Goal: Task Accomplishment & Management: Manage account settings

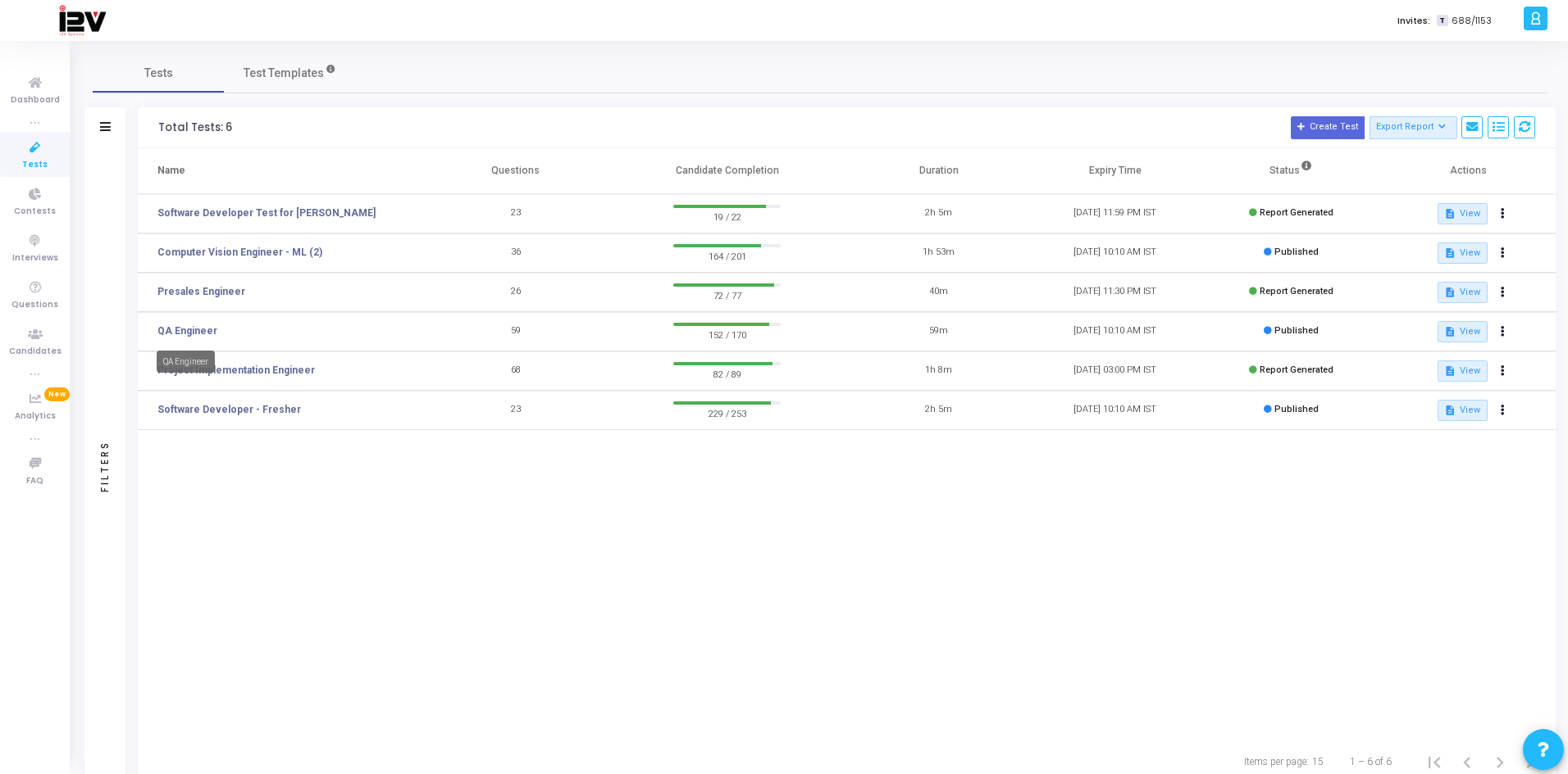
click at [179, 339] on mat-tooltip-component "QA Engineer" at bounding box center [186, 361] width 82 height 45
click at [180, 336] on link "QA Engineer" at bounding box center [187, 330] width 60 height 15
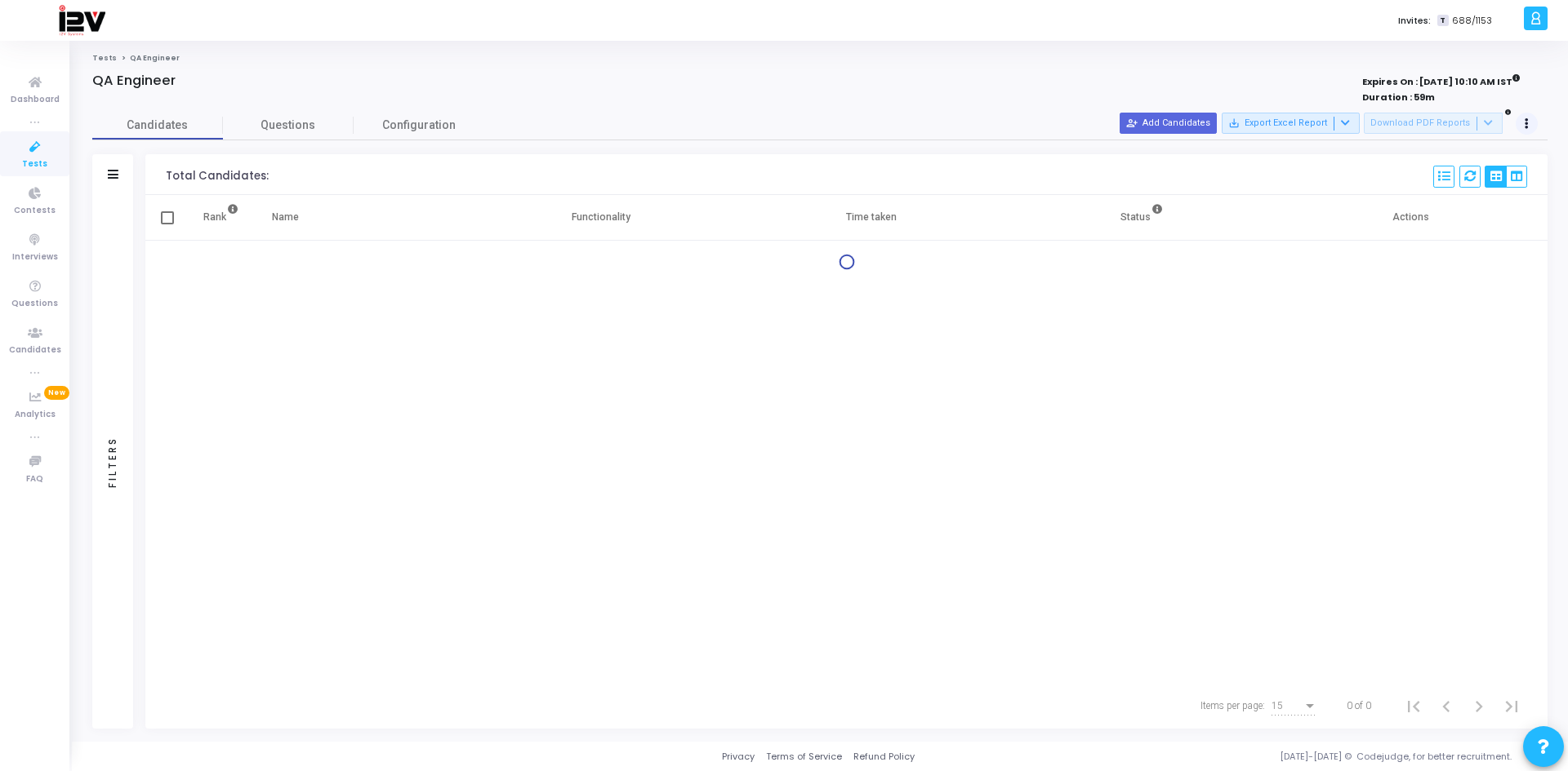
click at [1522, 126] on button at bounding box center [1527, 123] width 22 height 22
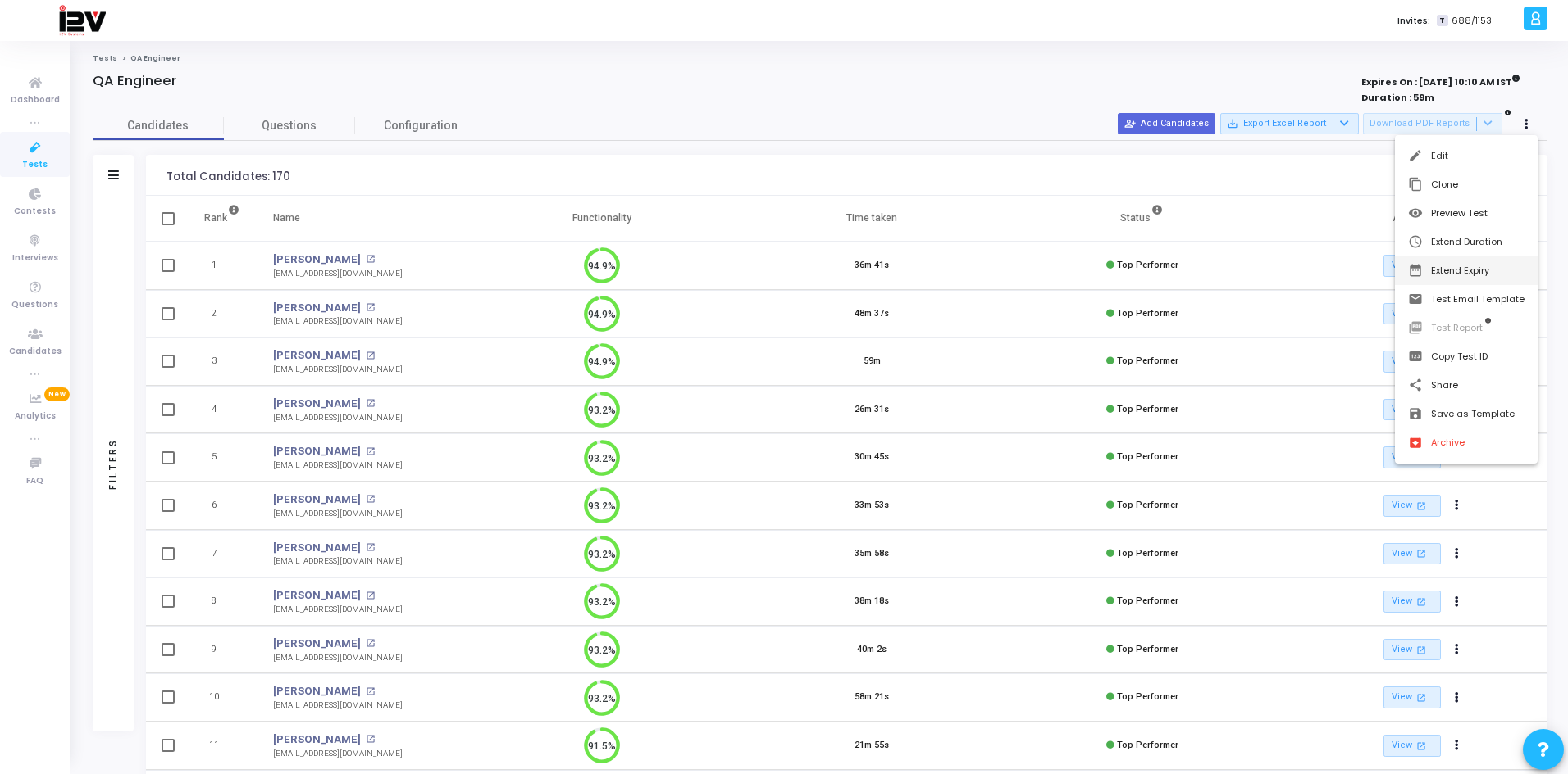
click at [1472, 270] on button "date_range Extend Expiry" at bounding box center [1466, 270] width 143 height 29
click at [1396, 355] on span "20" at bounding box center [1393, 358] width 21 height 21
click at [1363, 508] on span "Set" at bounding box center [1367, 511] width 83 height 18
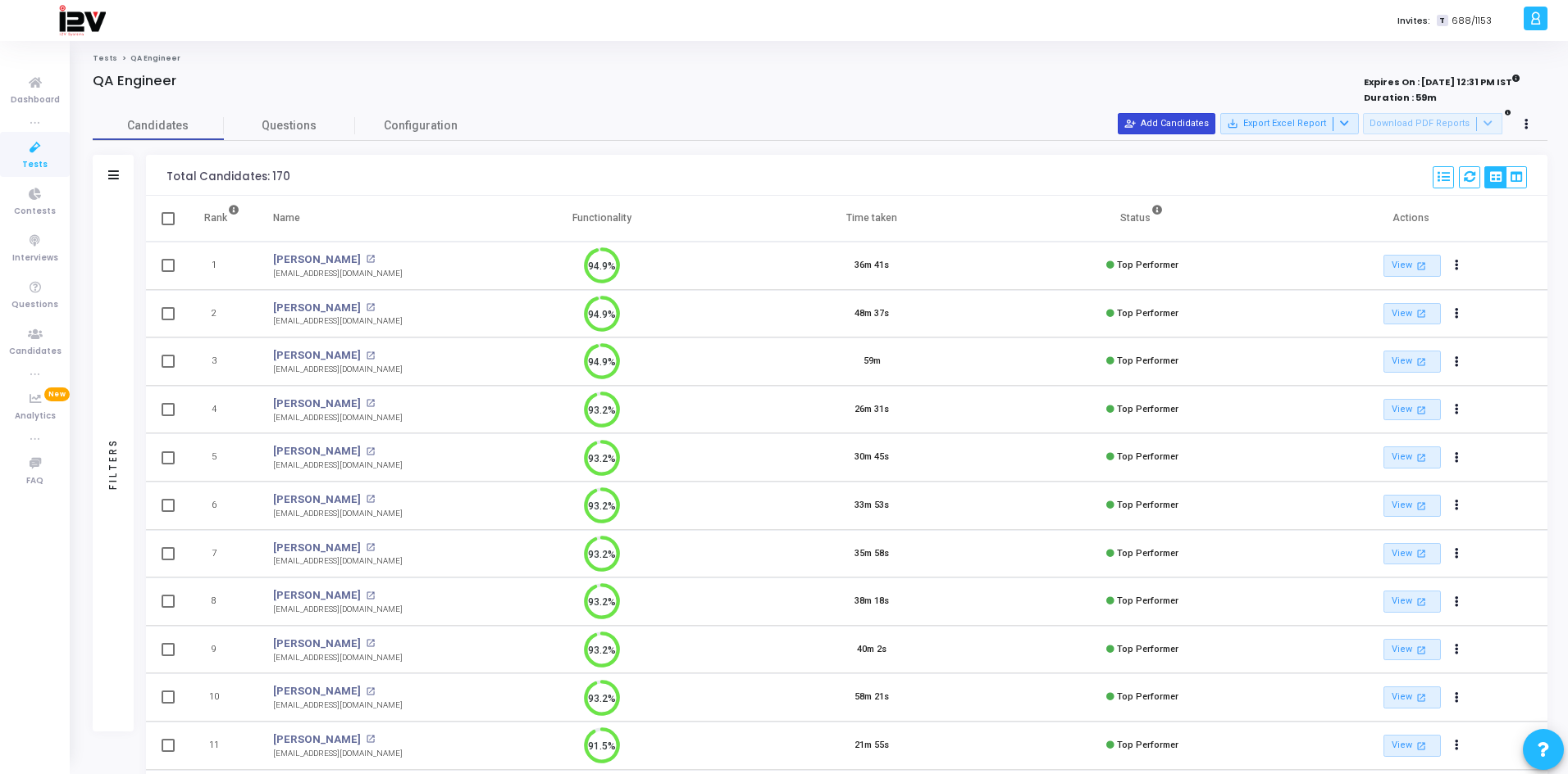
click at [1181, 127] on button "person_add_alt Add Candidates" at bounding box center [1166, 123] width 98 height 22
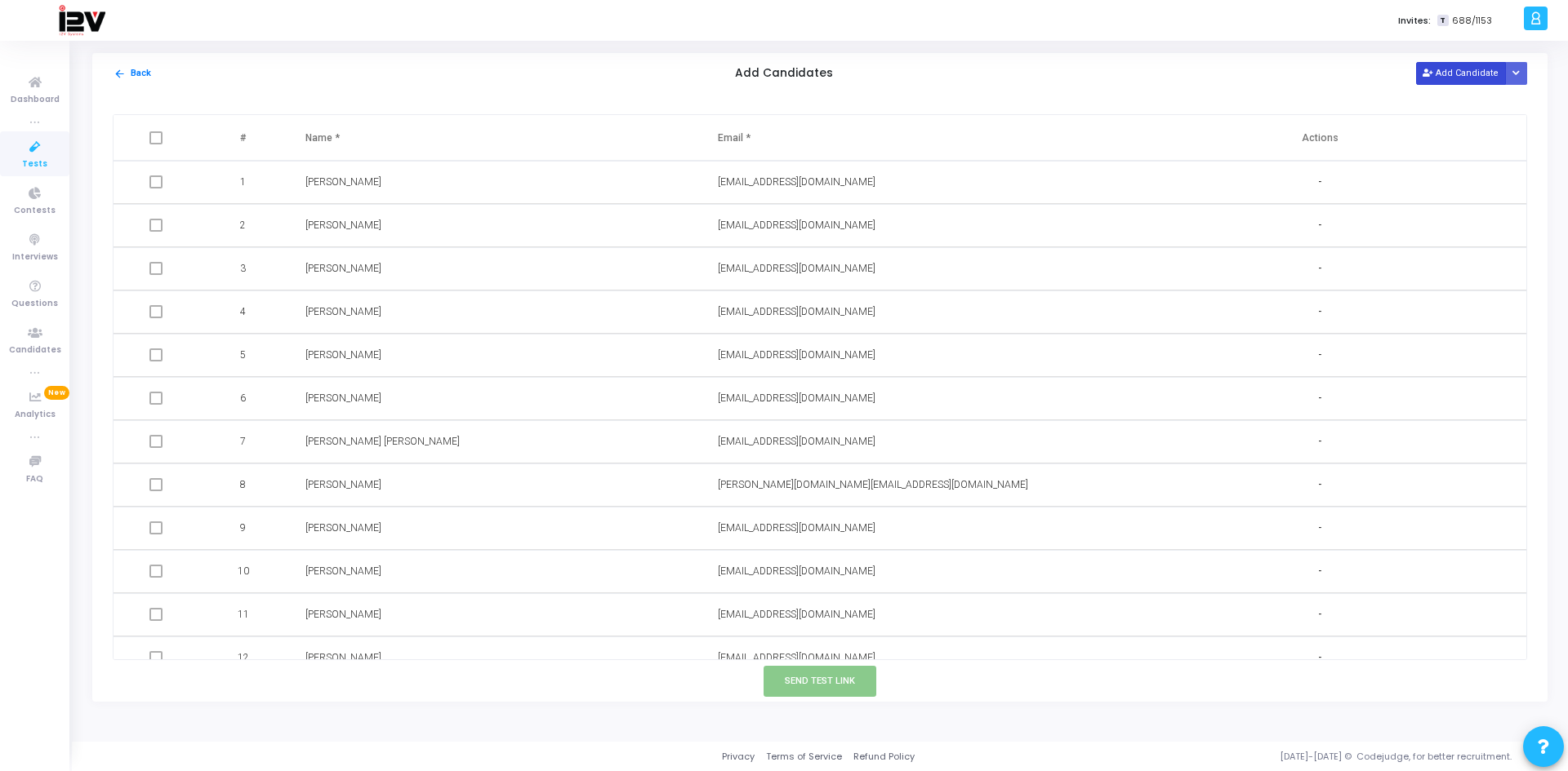
click at [1459, 71] on button "Add Candidate" at bounding box center [1461, 73] width 90 height 22
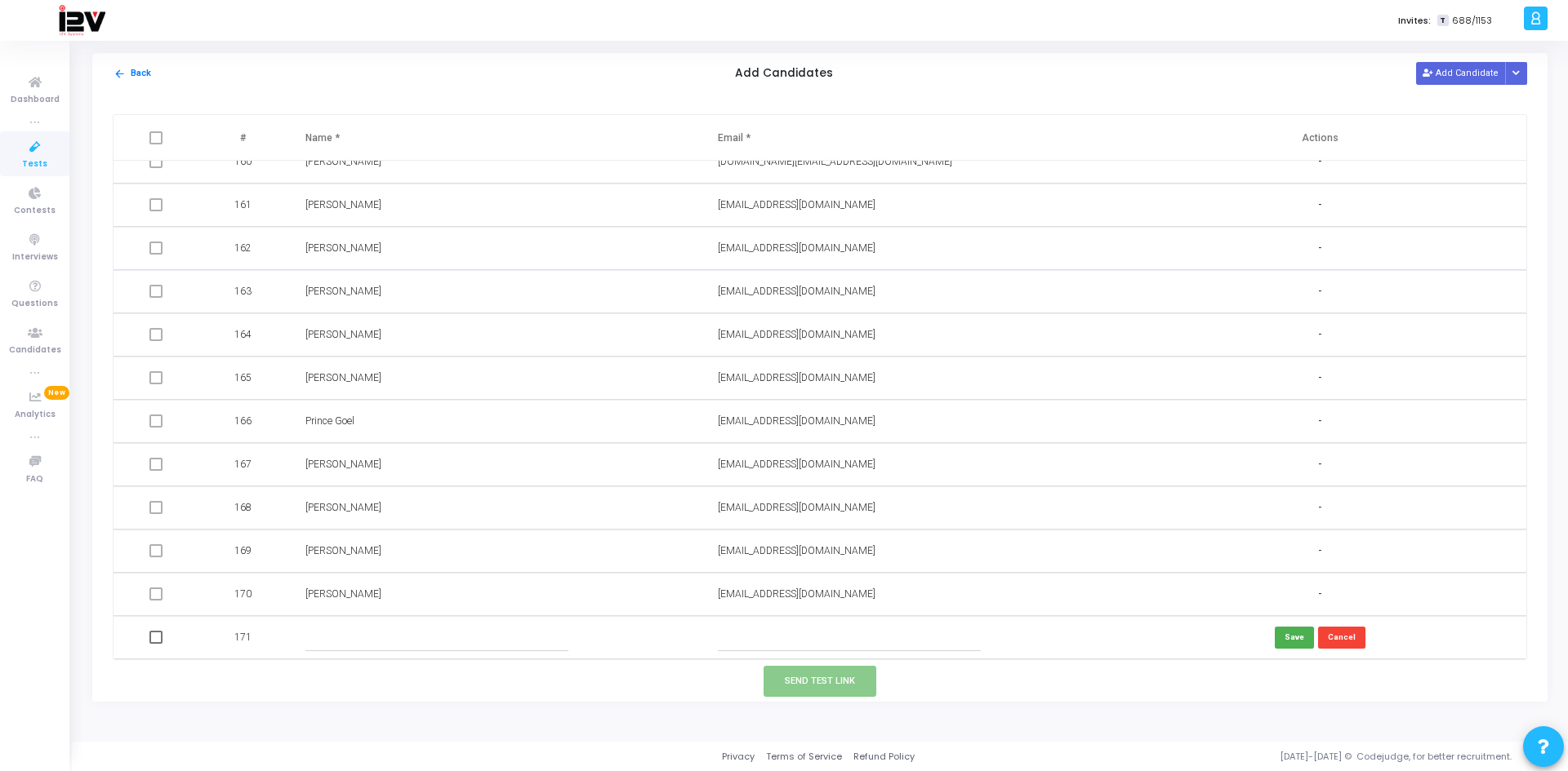
click at [825, 636] on input "text" at bounding box center [849, 637] width 263 height 27
paste input "[EMAIL_ADDRESS][DOMAIN_NAME]"
type input "[EMAIL_ADDRESS][DOMAIN_NAME]"
click at [454, 629] on input "text" at bounding box center [437, 637] width 263 height 27
click at [327, 637] on input "Risdhabh" at bounding box center [437, 637] width 263 height 27
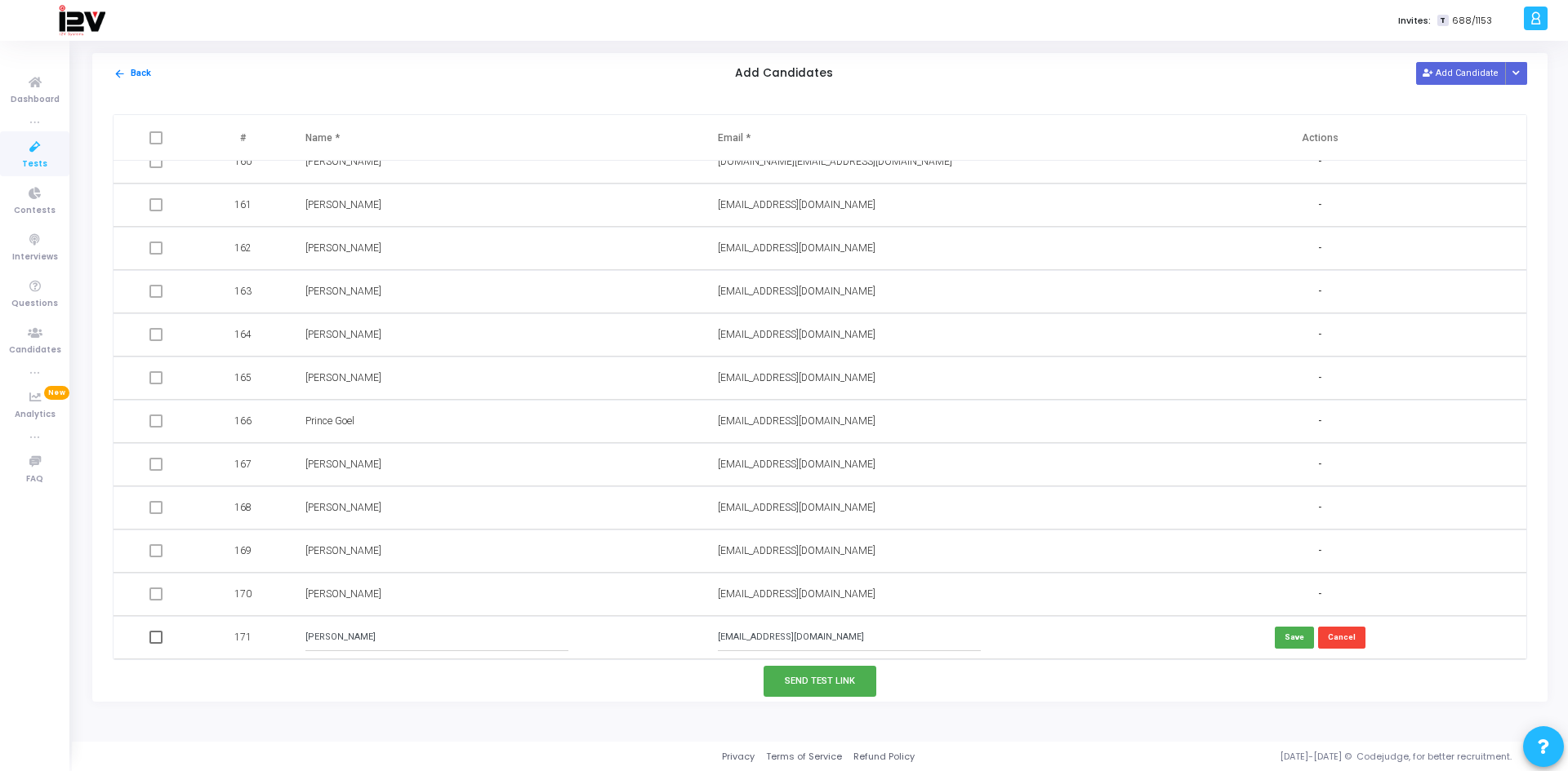
click at [412, 634] on input "[PERSON_NAME]" at bounding box center [437, 637] width 263 height 27
type input "[PERSON_NAME]"
click at [1297, 637] on button "Save" at bounding box center [1294, 638] width 39 height 22
click at [847, 679] on button "Send Test Link" at bounding box center [820, 680] width 112 height 30
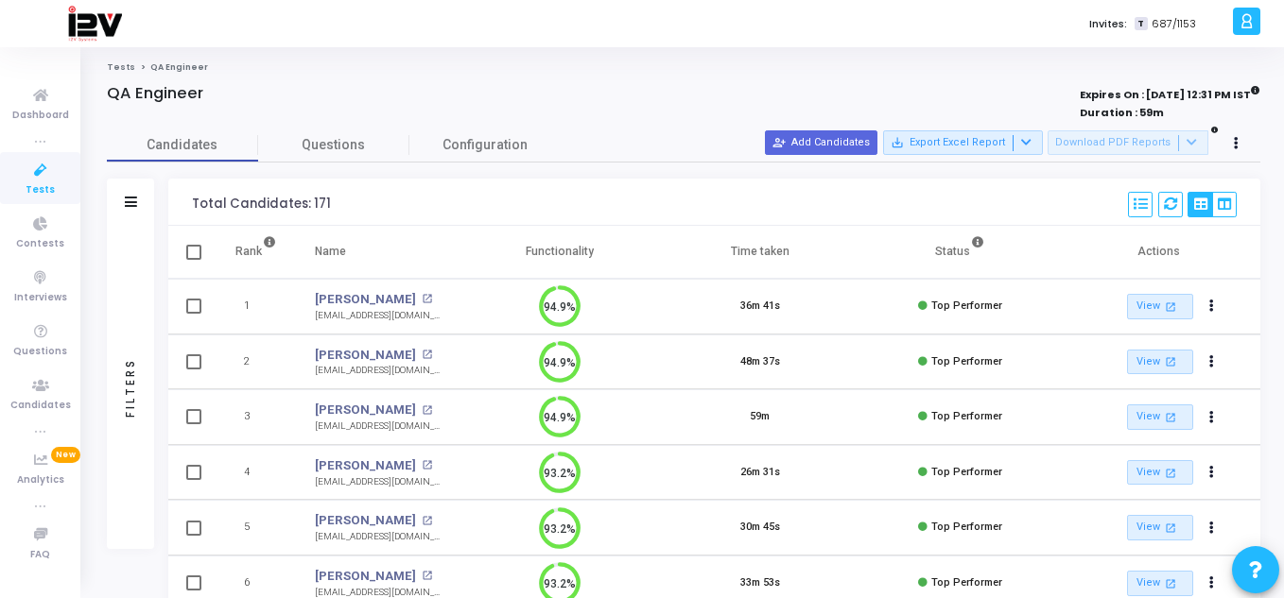
scroll to position [9, 9]
click at [42, 182] on span "Tests" at bounding box center [40, 190] width 29 height 16
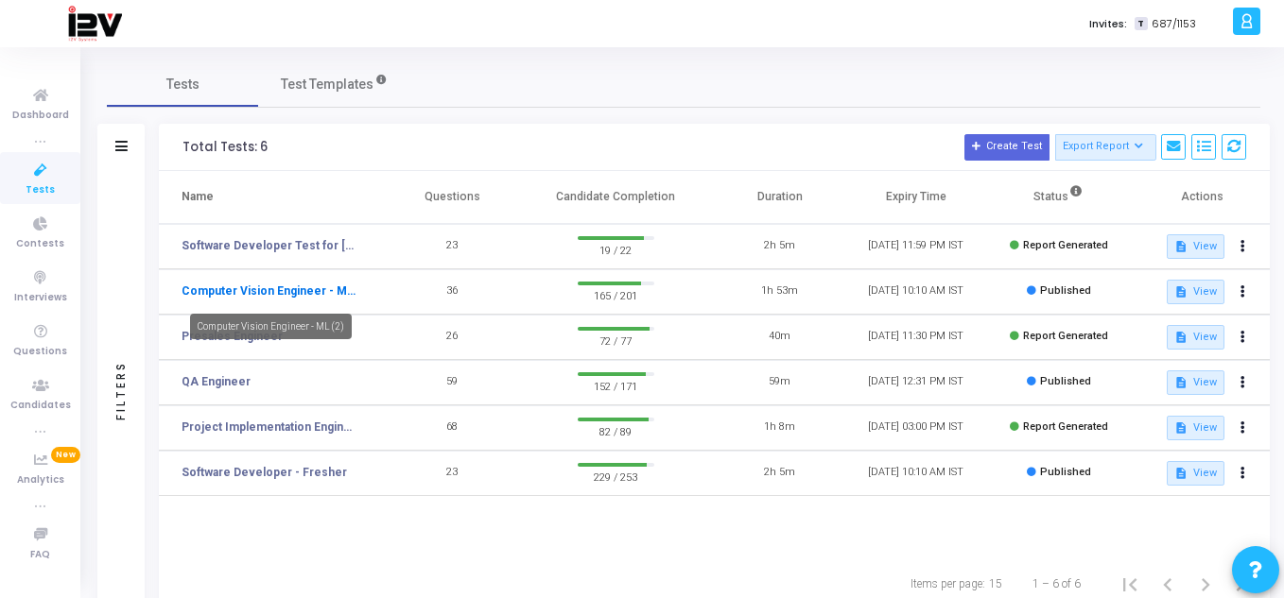
click at [292, 285] on link "Computer Vision Engineer - ML (2)" at bounding box center [269, 291] width 174 height 17
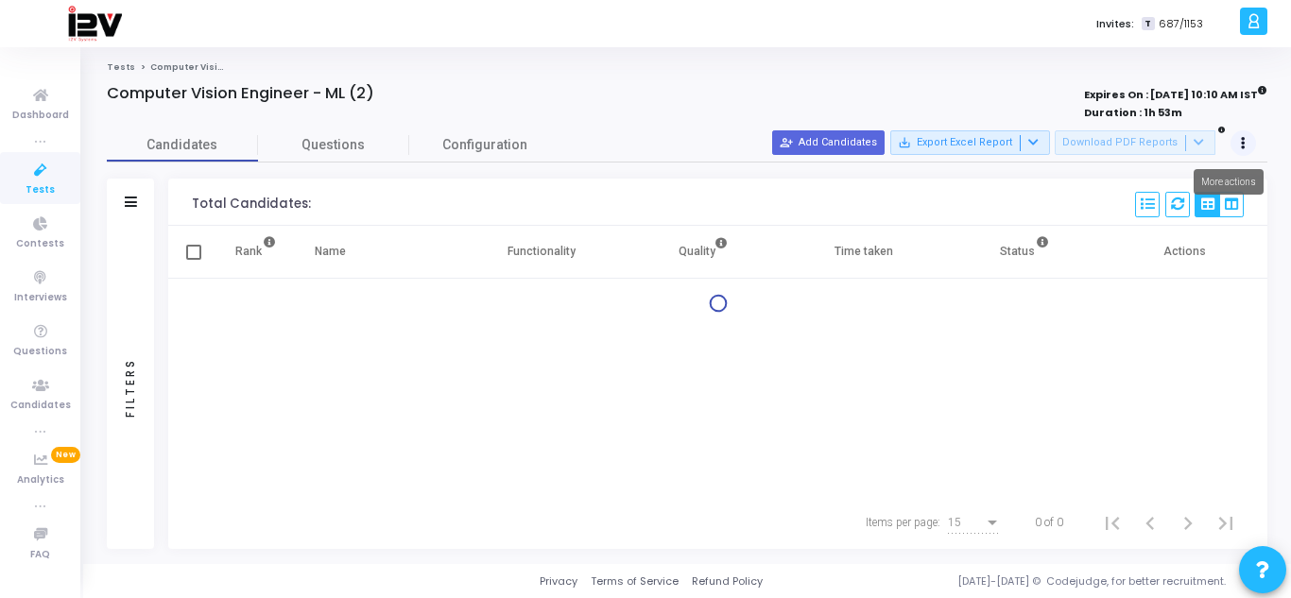
click at [1241, 148] on icon at bounding box center [1243, 143] width 5 height 9
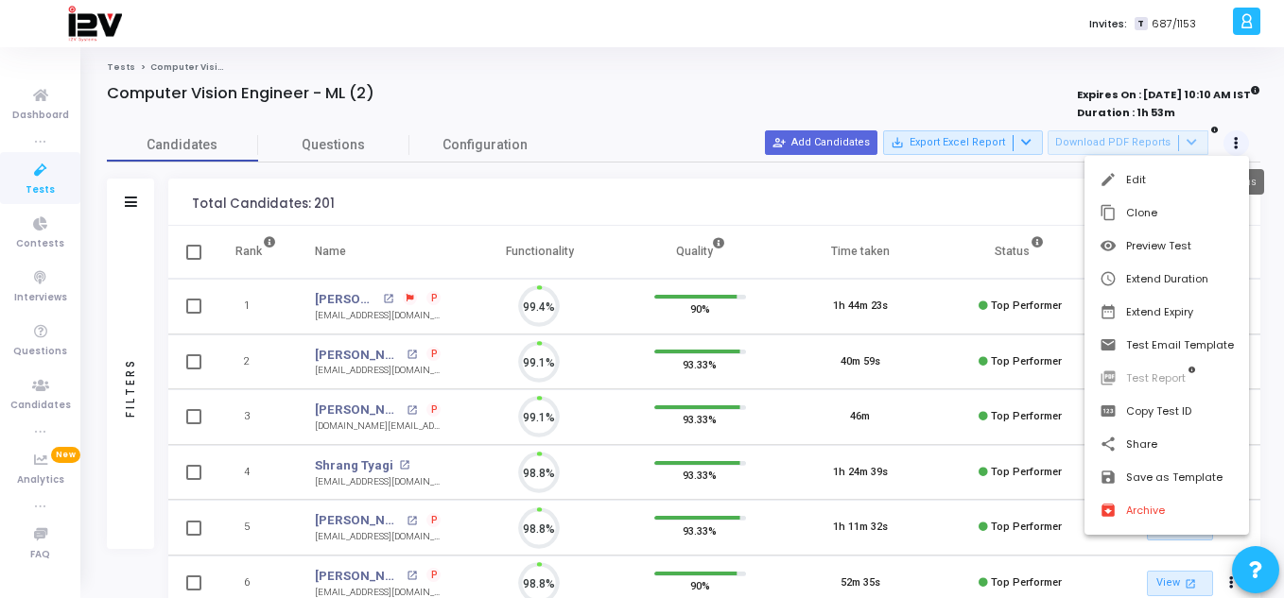
scroll to position [40, 48]
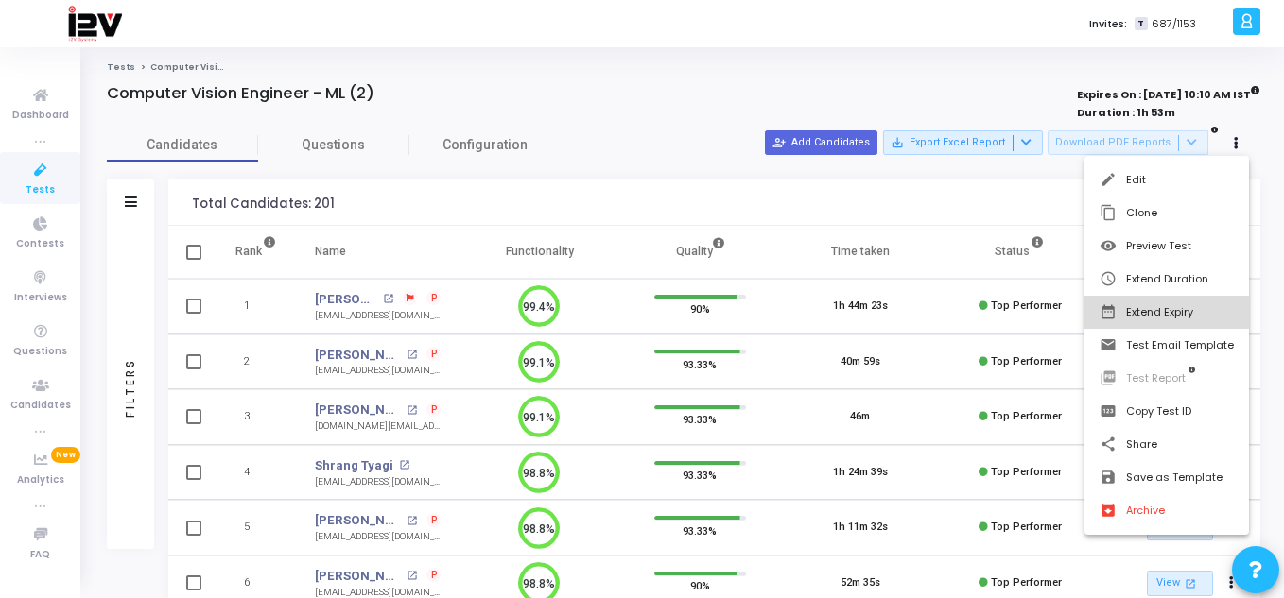
click at [1157, 320] on button "date_range Extend Expiry" at bounding box center [1166, 312] width 165 height 33
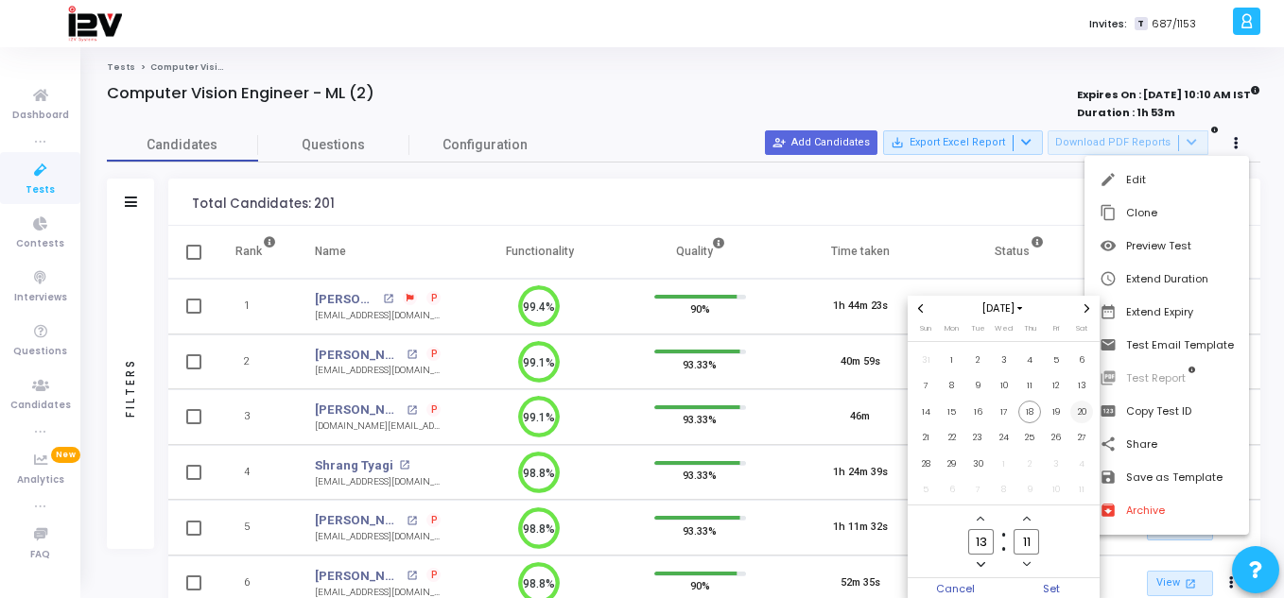
click at [1082, 419] on span "20" at bounding box center [1082, 413] width 24 height 24
click at [1053, 579] on span "Set" at bounding box center [1052, 589] width 96 height 21
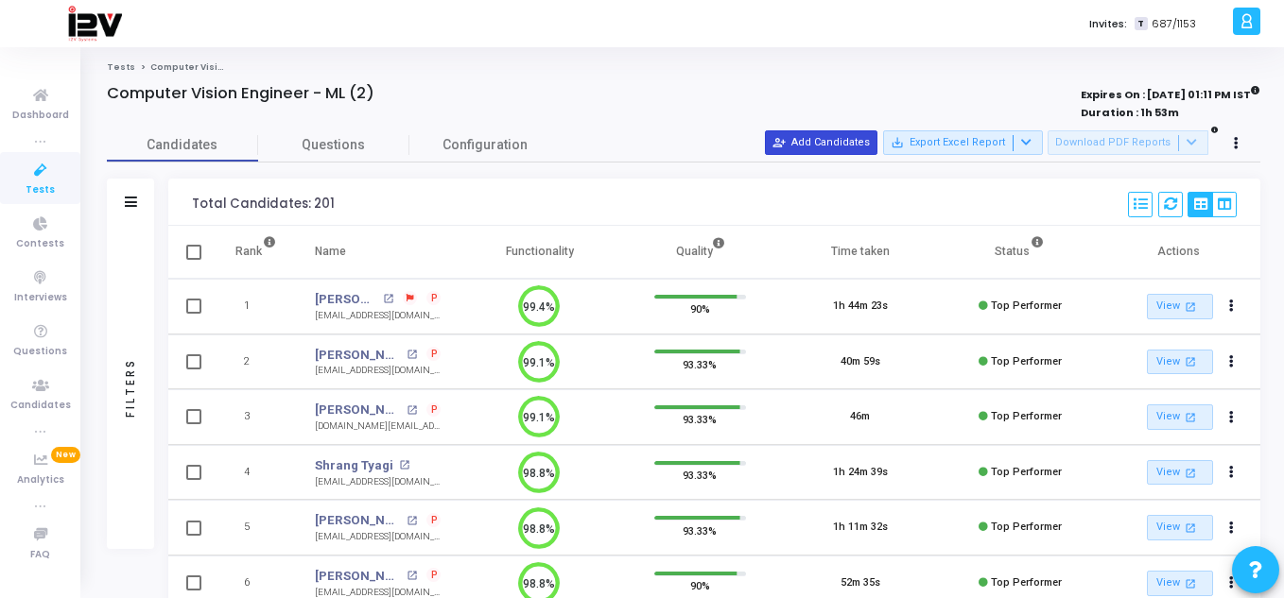
click at [829, 143] on button "person_add_alt Add Candidates" at bounding box center [821, 142] width 113 height 25
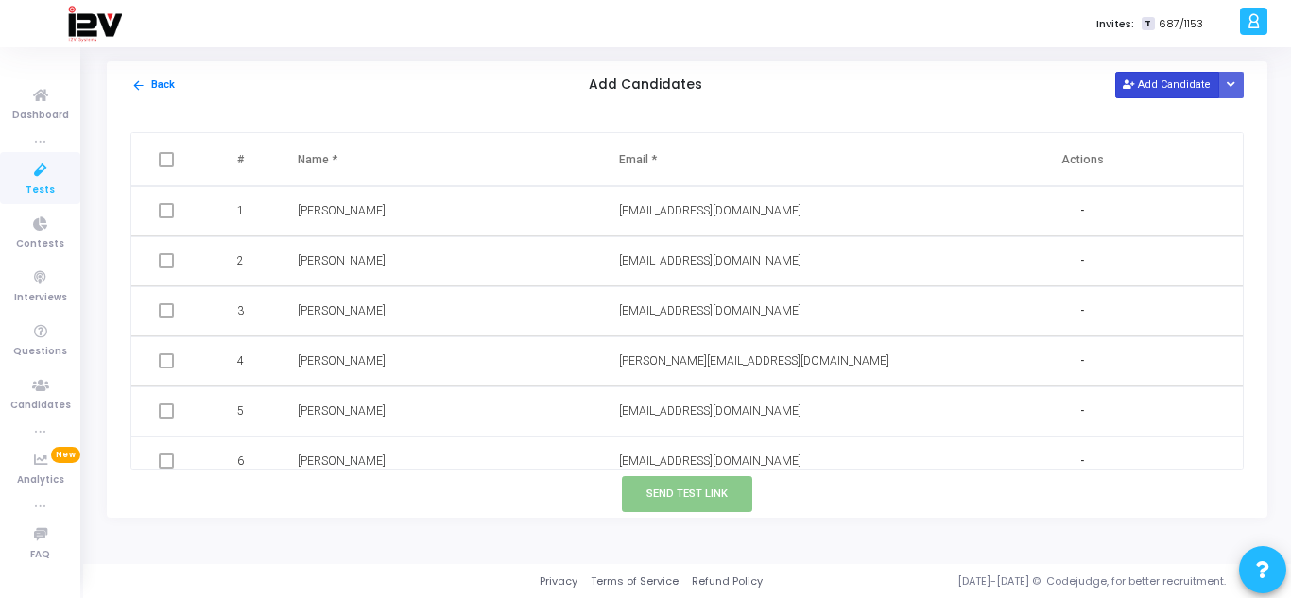
click at [1163, 80] on button "Add Candidate" at bounding box center [1168, 85] width 104 height 26
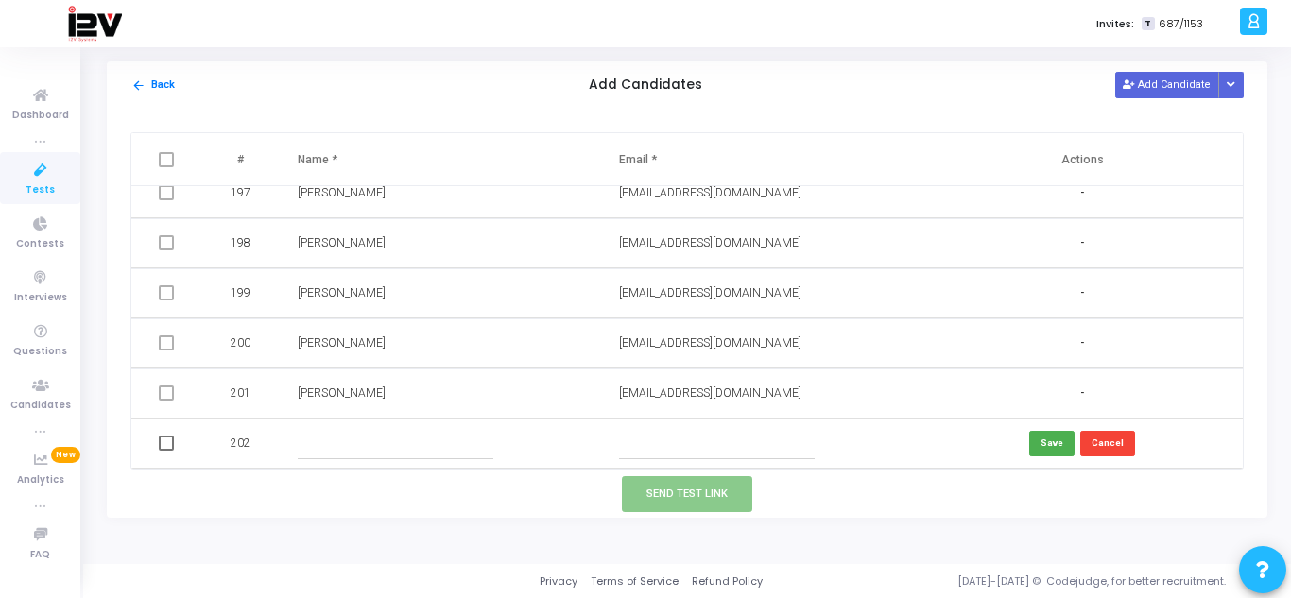
click at [702, 437] on input "text" at bounding box center [717, 443] width 196 height 31
paste input "[DATE]"
type input "1"
paste input "[EMAIL_ADDRESS][DOMAIN_NAME]"
type input "[EMAIL_ADDRESS][DOMAIN_NAME]"
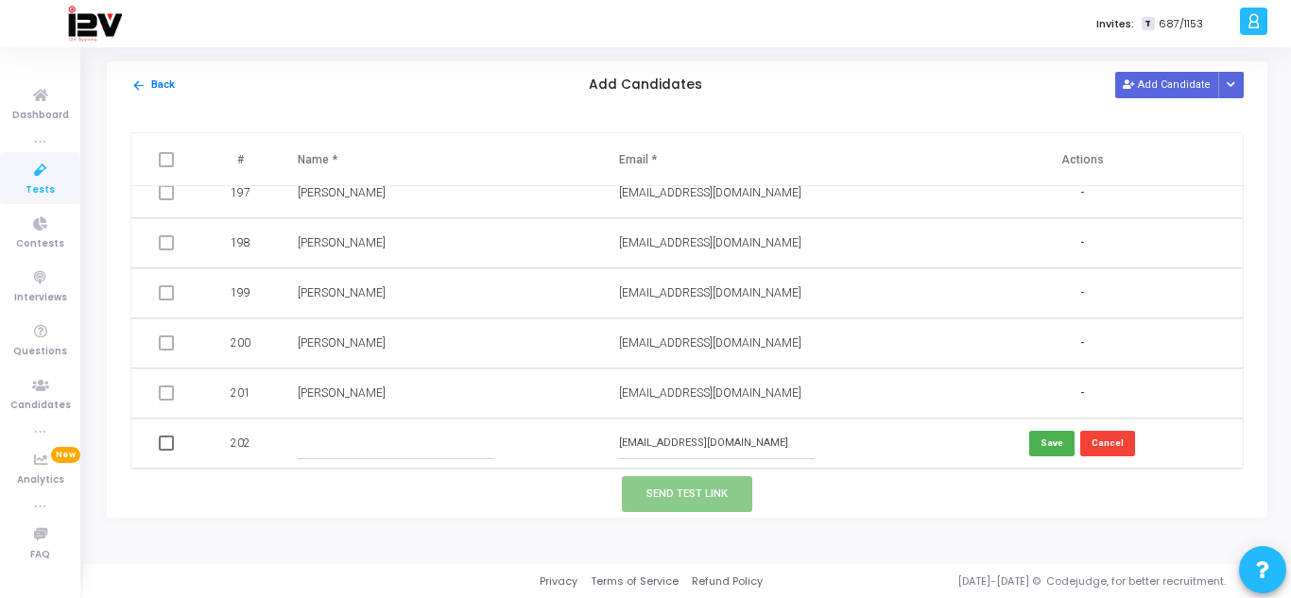
click at [354, 436] on input "text" at bounding box center [396, 443] width 196 height 31
paste input "[PERSON_NAME]"
click at [340, 443] on input "[PERSON_NAME]" at bounding box center [396, 443] width 196 height 31
type input "[PERSON_NAME]"
click at [1046, 437] on button "Save" at bounding box center [1052, 444] width 45 height 26
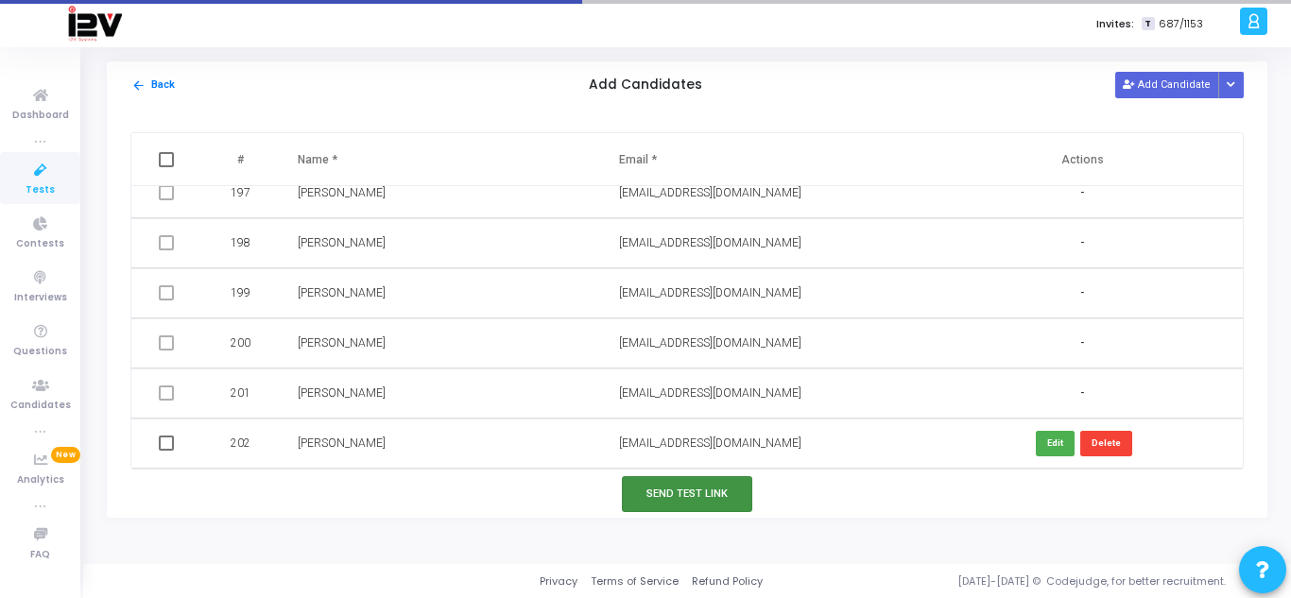
click at [668, 483] on button "Send Test Link" at bounding box center [687, 494] width 130 height 35
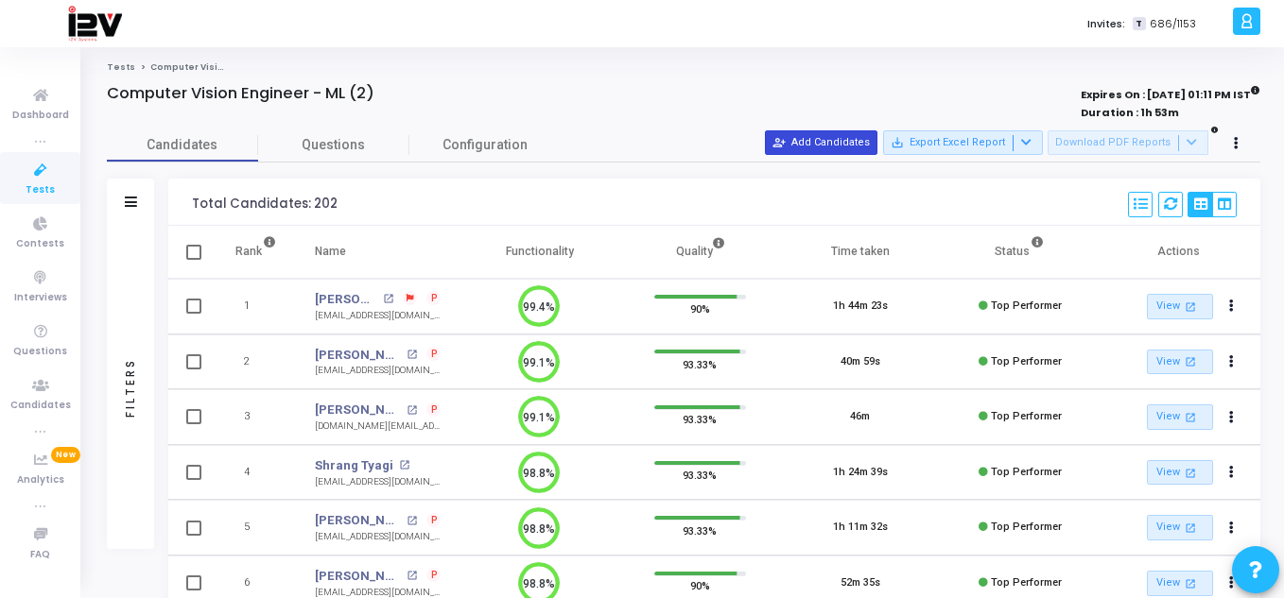
click at [809, 134] on button "person_add_alt Add Candidates" at bounding box center [821, 142] width 113 height 25
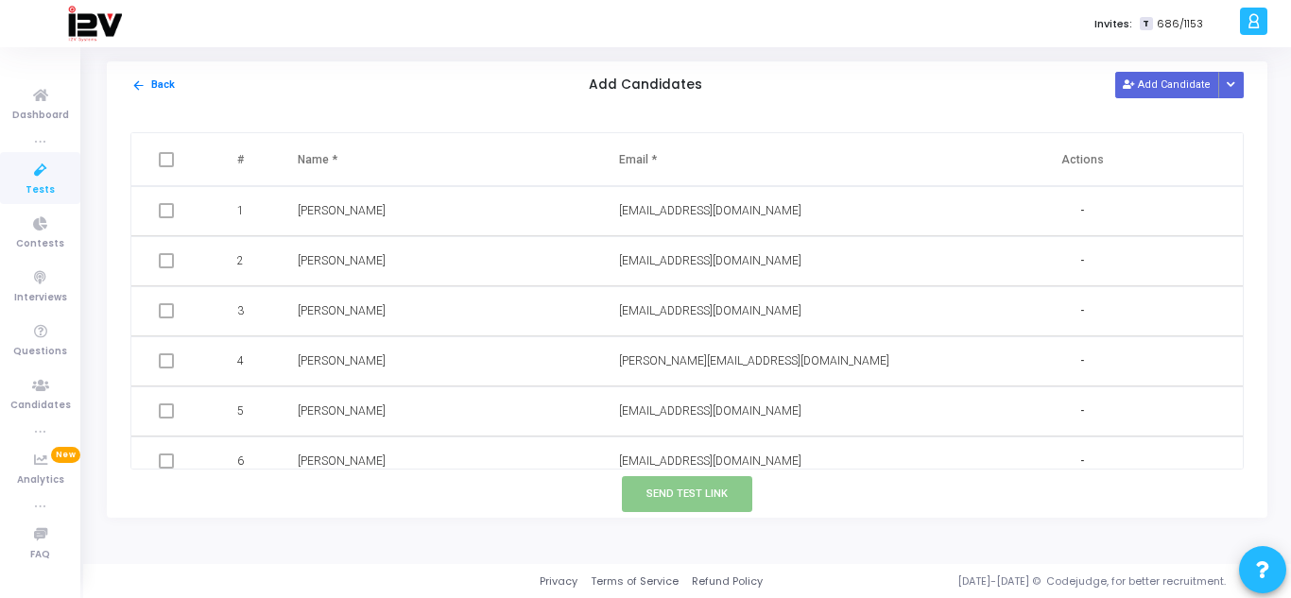
click at [1145, 71] on div "arrow_back Back Add Candidates Add Candidate Upload Candidate List" at bounding box center [687, 84] width 1161 height 47
click at [1144, 87] on button "Add Candidate" at bounding box center [1168, 85] width 104 height 26
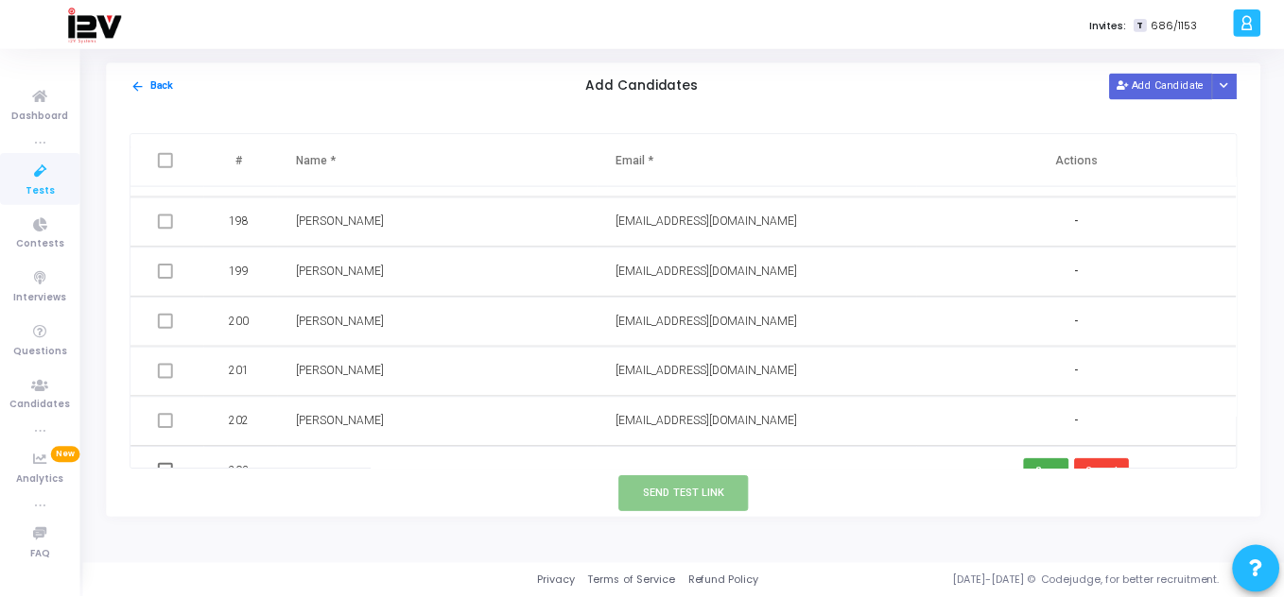
scroll to position [9889, 0]
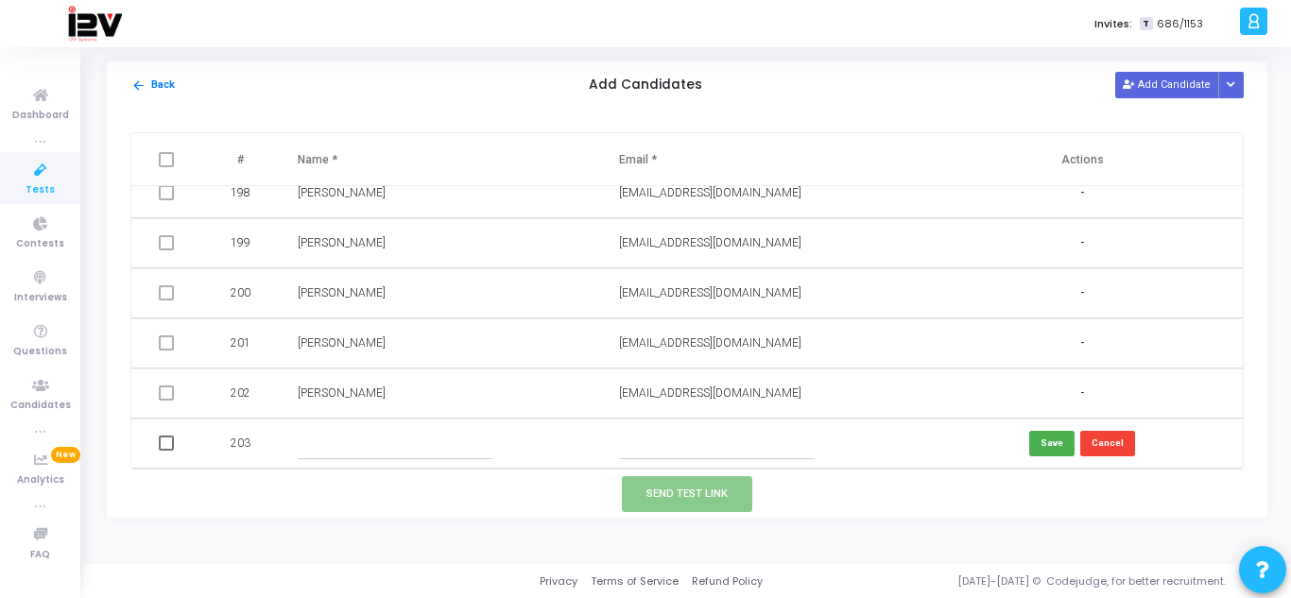
click at [711, 456] on input "text" at bounding box center [717, 443] width 196 height 31
paste input "[EMAIL_ADDRESS][DOMAIN_NAME]"
type input "[EMAIL_ADDRESS][DOMAIN_NAME]"
click at [331, 435] on input "text" at bounding box center [396, 443] width 196 height 31
type input "[PERSON_NAME]"
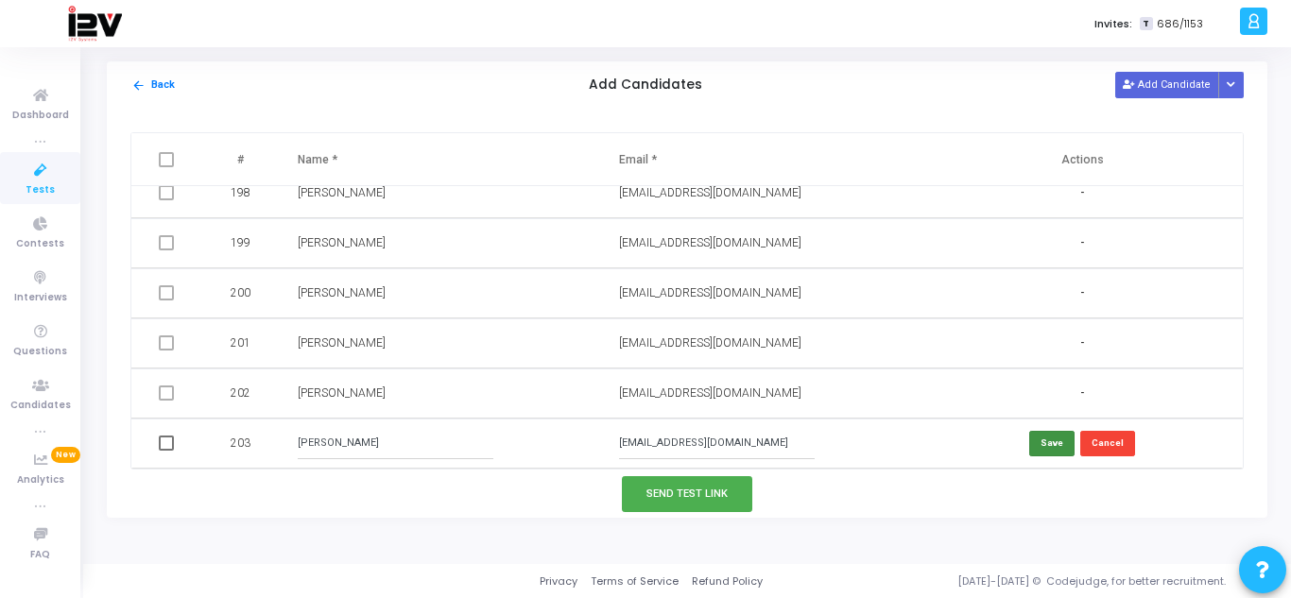
click at [1053, 443] on button "Save" at bounding box center [1052, 444] width 45 height 26
click at [735, 498] on button "Send Test Link" at bounding box center [687, 494] width 130 height 35
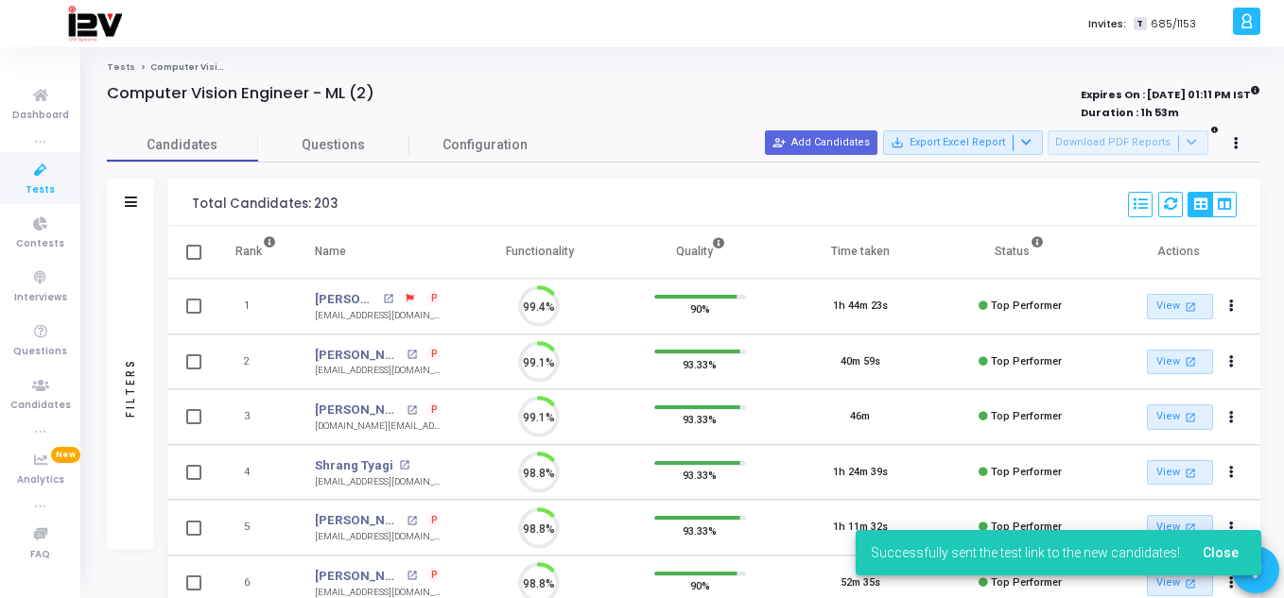
scroll to position [40, 48]
